Goal: Task Accomplishment & Management: Use online tool/utility

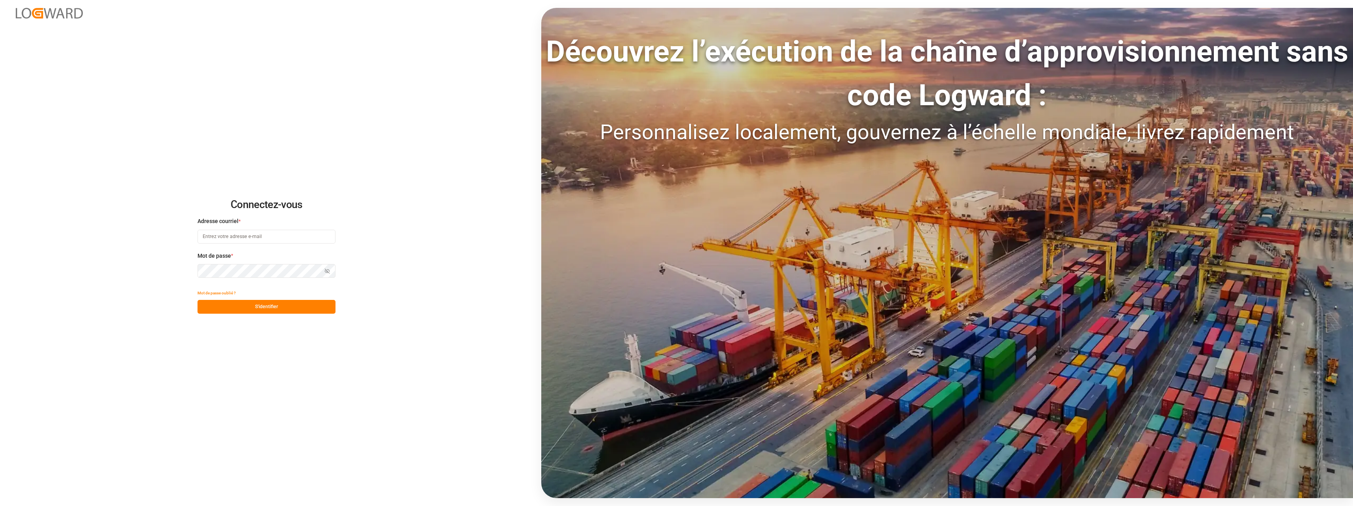
type input "[EMAIL_ADDRESS][DOMAIN_NAME]"
click at [303, 305] on button "S'identifier" at bounding box center [266, 307] width 138 height 14
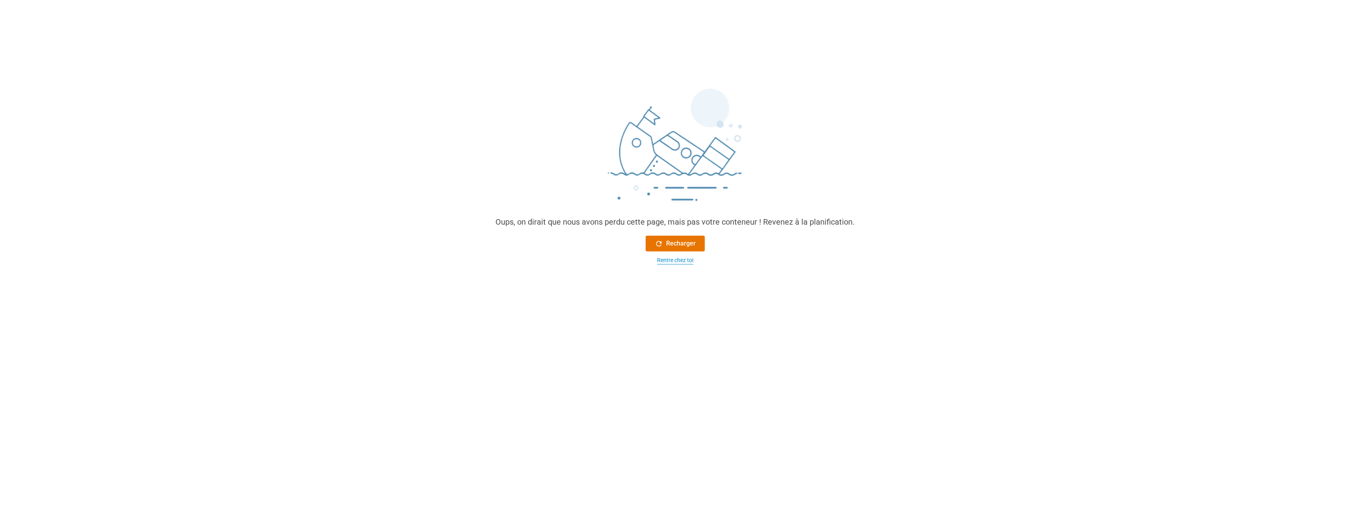
click at [678, 261] on div "Rentre chez toi" at bounding box center [675, 260] width 36 height 8
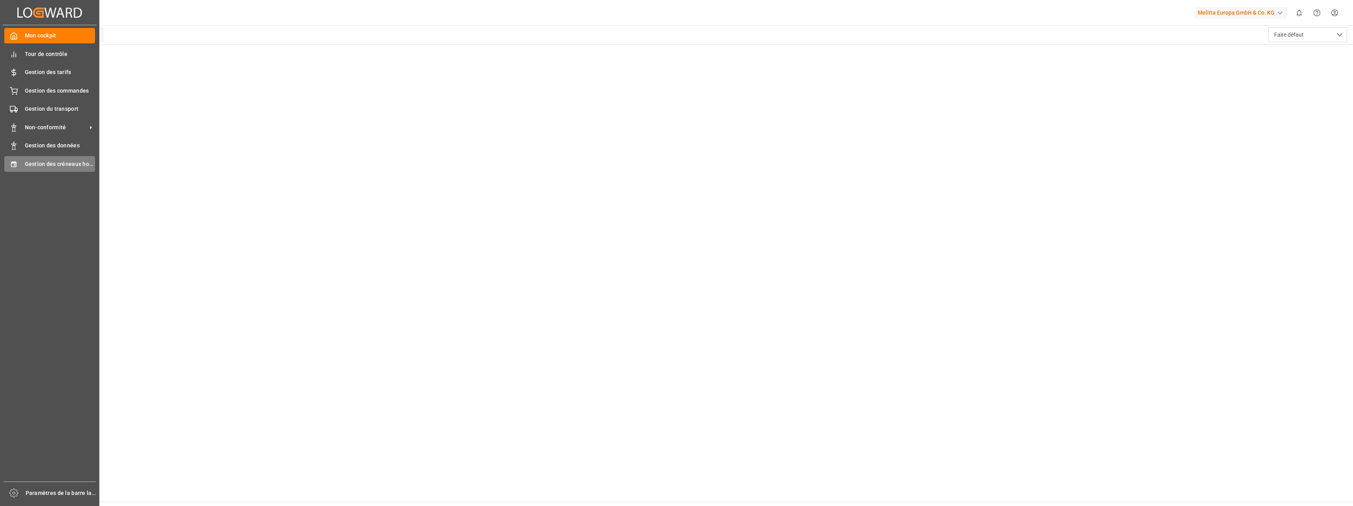
click at [86, 161] on span "Gestion des créneaux horaires" at bounding box center [60, 164] width 71 height 8
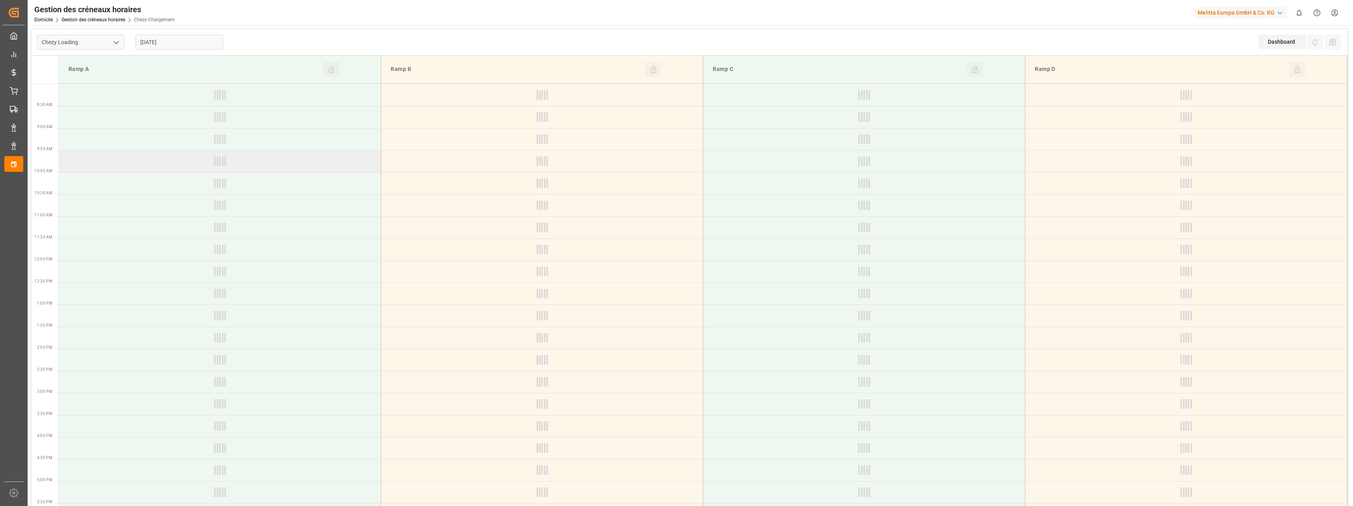
type input "Chezy Loading"
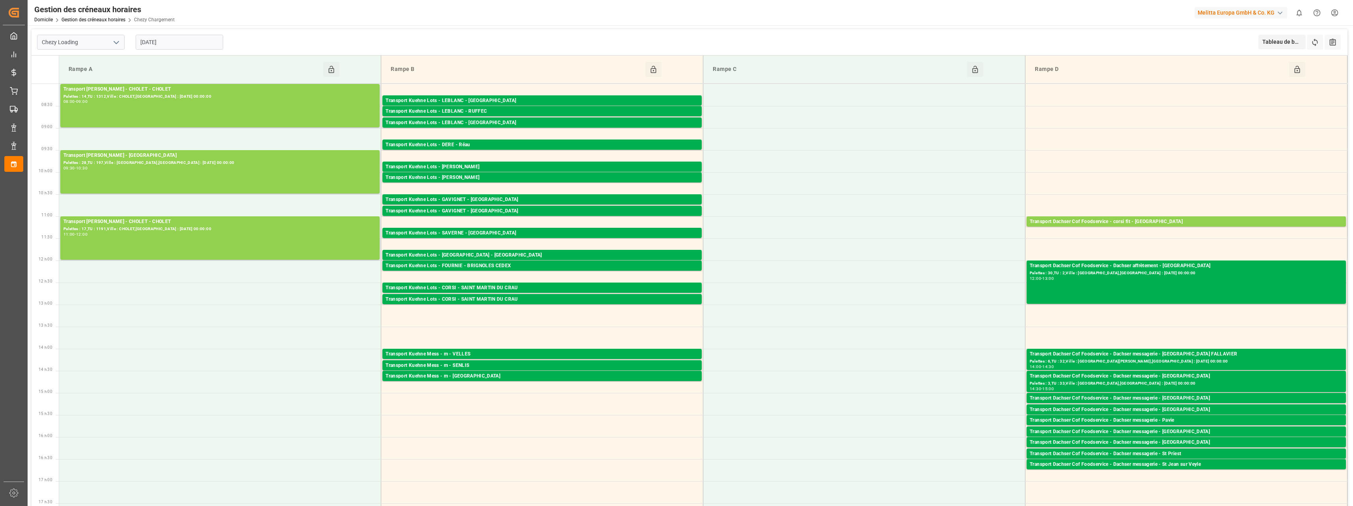
click at [187, 39] on input "[DATE]" at bounding box center [180, 42] width 88 height 15
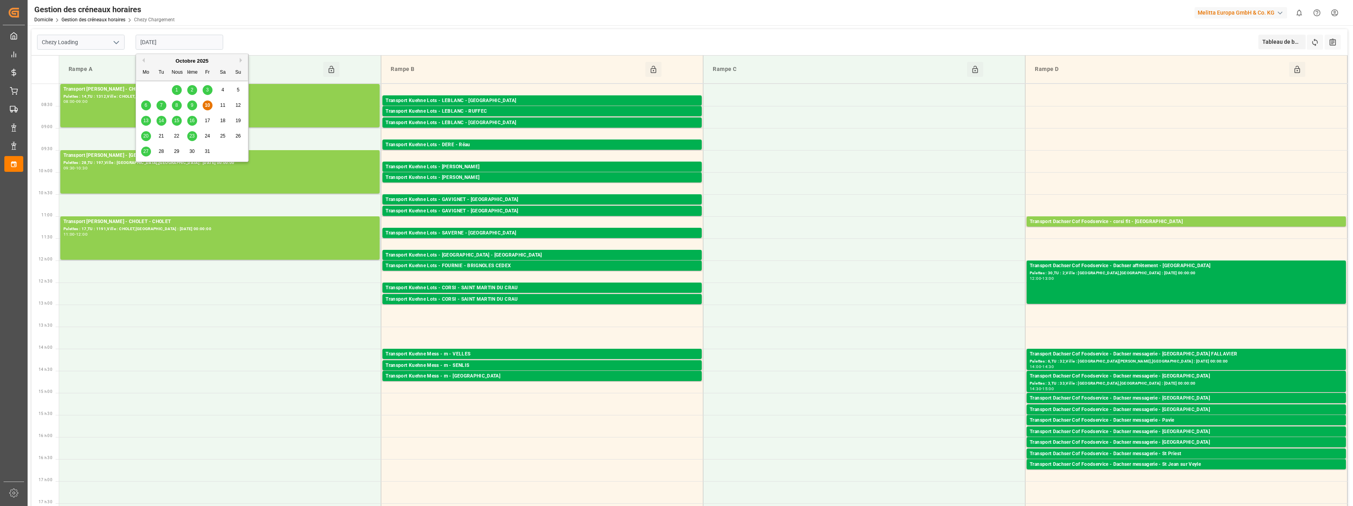
click at [143, 121] on span "13" at bounding box center [145, 121] width 5 height 6
type input "[DATE]"
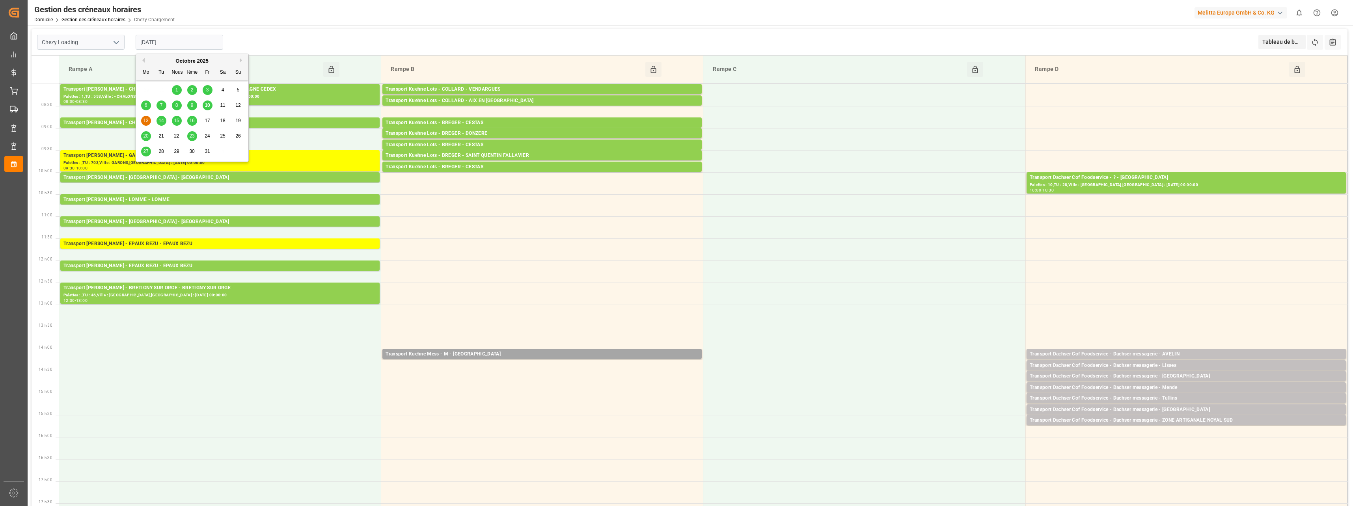
click at [172, 43] on input "[DATE]" at bounding box center [180, 42] width 88 height 15
